Goal: Transaction & Acquisition: Purchase product/service

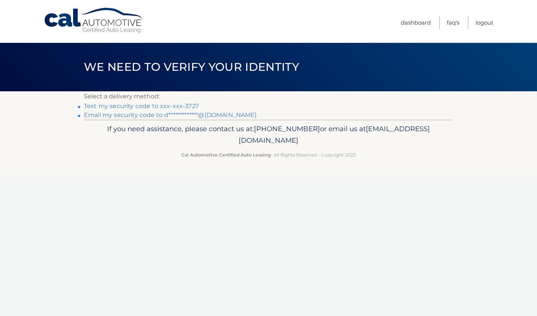
click at [129, 110] on li "Text my security code to xxx-xxx-3727" at bounding box center [268, 106] width 369 height 9
click at [100, 109] on li "Text my security code to xxx-xxx-3727" at bounding box center [268, 106] width 369 height 9
click at [100, 109] on link "Text my security code to xxx-xxx-3727" at bounding box center [141, 106] width 115 height 7
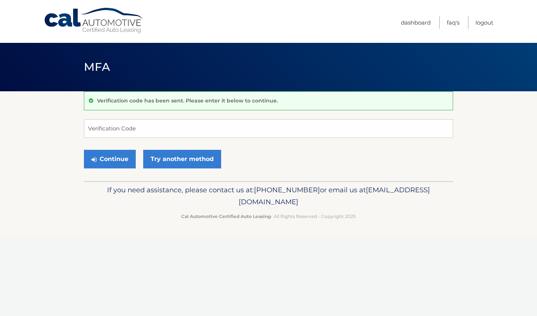
click at [251, 111] on div "Verification code has been sent. Please enter it below to continue. Verificatio…" at bounding box center [268, 136] width 369 height 90
type input "897147"
click at [129, 154] on button "Continue" at bounding box center [110, 159] width 52 height 19
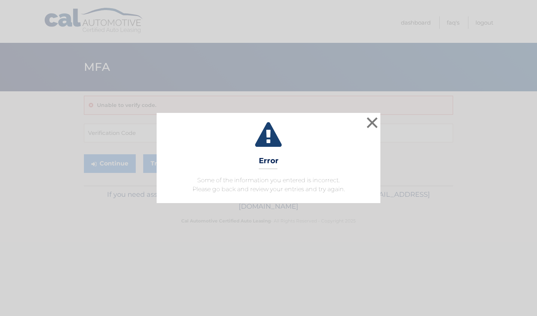
drag, startPoint x: 0, startPoint y: 0, endPoint x: 119, endPoint y: 160, distance: 199.9
click at [119, 160] on div "× Error Some of the information you entered is incorrect. Please go back and re…" at bounding box center [268, 158] width 531 height 90
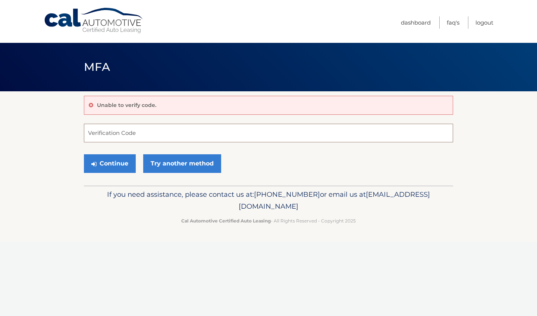
click at [130, 134] on input "Verification Code" at bounding box center [268, 133] width 369 height 19
type input "897147"
click at [111, 166] on button "Continue" at bounding box center [110, 163] width 52 height 19
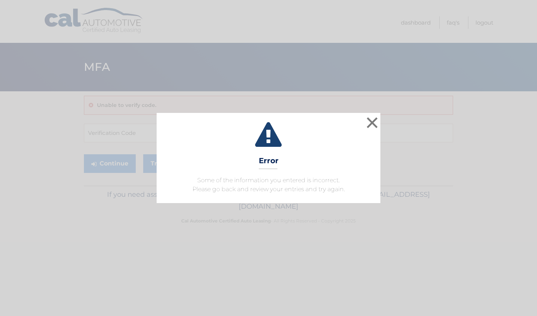
drag, startPoint x: 394, startPoint y: 126, endPoint x: 387, endPoint y: 125, distance: 7.1
click at [387, 125] on div "× Error Some of the information you entered is incorrect. Please go back and re…" at bounding box center [268, 158] width 531 height 90
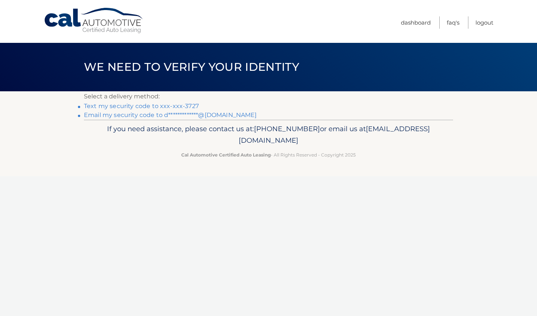
click at [176, 107] on link "Text my security code to xxx-xxx-3727" at bounding box center [141, 106] width 115 height 7
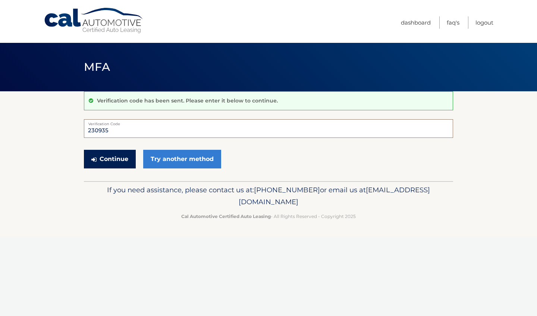
type input "230935"
click at [114, 154] on button "Continue" at bounding box center [110, 159] width 52 height 19
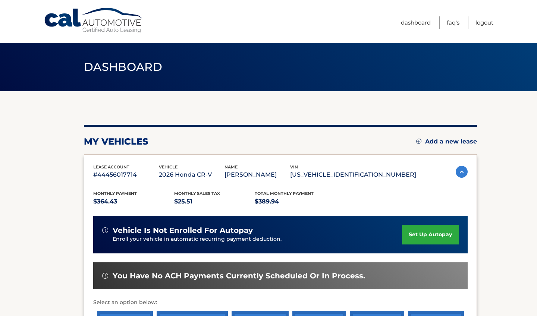
click at [34, 197] on section "my vehicles Add a new lease lease account #44456017714 vehicle 2026 Honda CR-V …" at bounding box center [268, 243] width 537 height 304
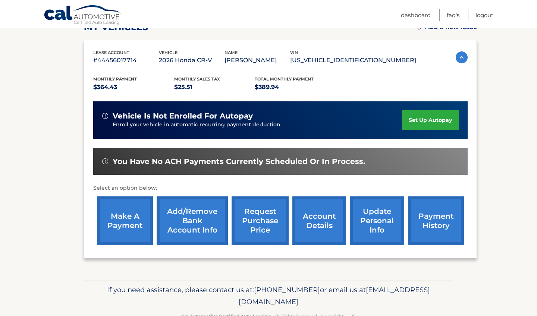
scroll to position [116, 0]
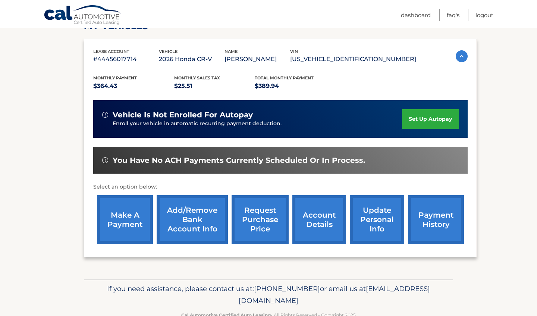
click at [110, 224] on link "make a payment" at bounding box center [125, 219] width 56 height 49
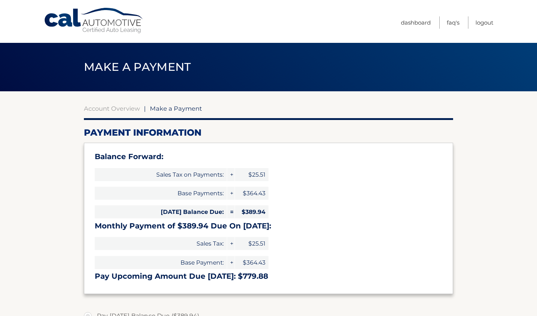
select select "MTVmOWQ1NDYtMTBjYi00N2VhLTkxMmMtY2ZkNjk3NThmYTZk"
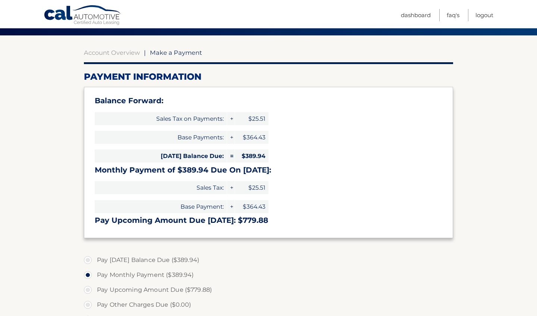
scroll to position [60, 0]
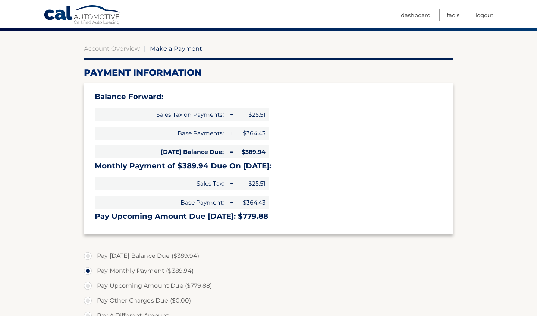
click at [117, 255] on label "Pay Today's Balance Due ($389.94)" at bounding box center [268, 256] width 369 height 15
click at [94, 255] on input "Pay Today's Balance Due ($389.94)" at bounding box center [90, 255] width 7 height 12
radio input "true"
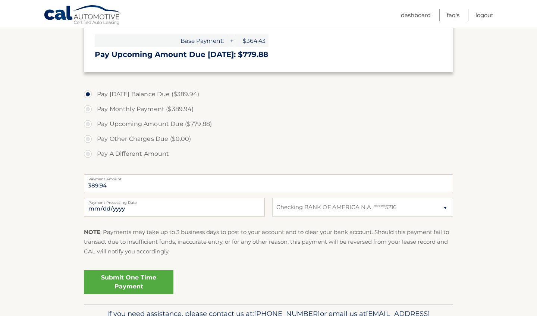
scroll to position [234, 0]
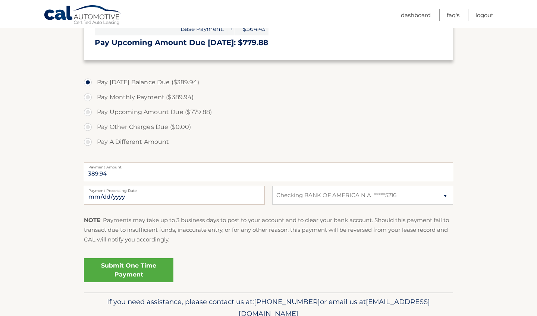
click at [136, 270] on link "Submit One Time Payment" at bounding box center [128, 270] width 89 height 24
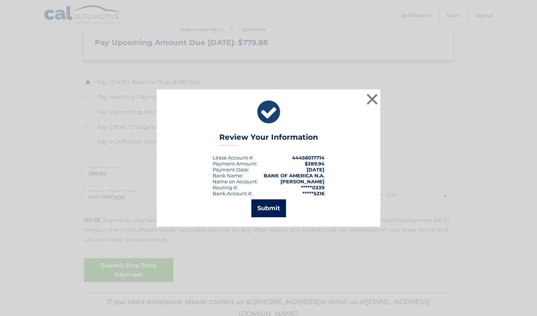
click at [265, 215] on button "Submit" at bounding box center [268, 208] width 35 height 18
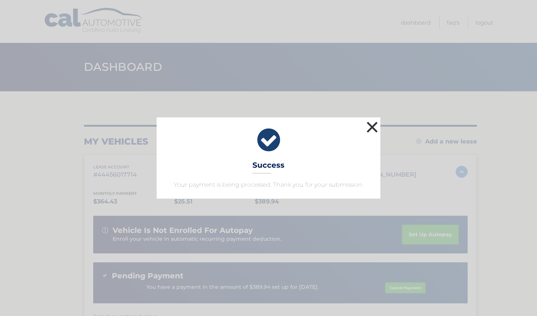
click at [371, 124] on button "×" at bounding box center [372, 127] width 15 height 15
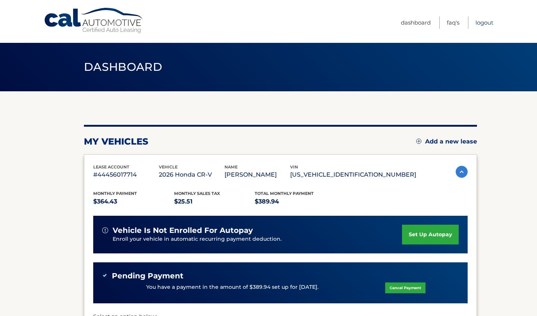
click at [482, 26] on link "Logout" at bounding box center [484, 22] width 18 height 12
